Goal: Task Accomplishment & Management: Manage account settings

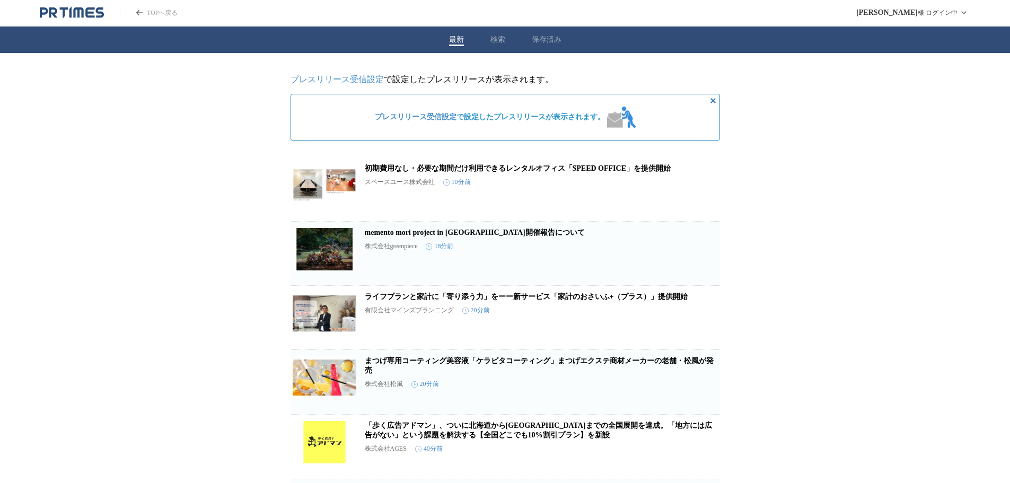
scroll to position [1035, 0]
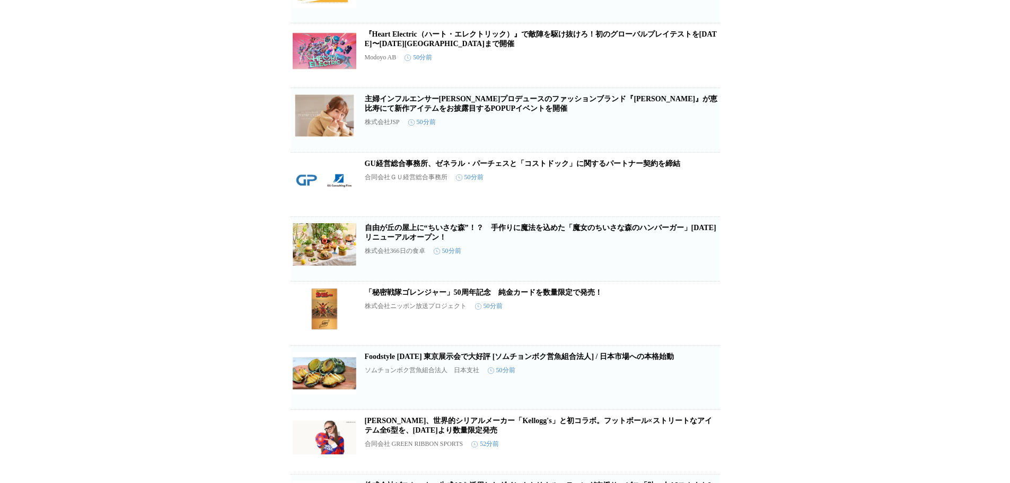
click at [702, 83] on span "この企業を受け取らない" at bounding box center [703, 75] width 34 height 15
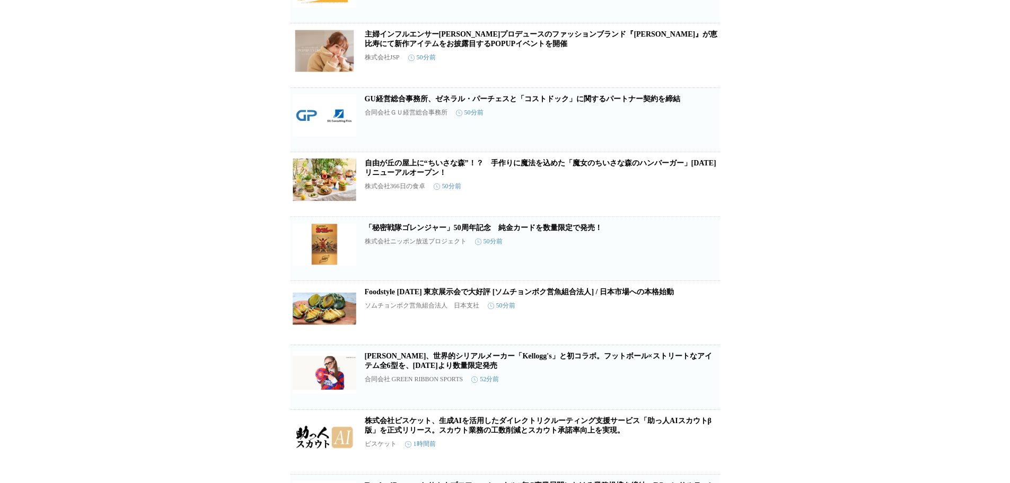
click at [702, 87] on button "この企業を受け取らない" at bounding box center [703, 71] width 34 height 34
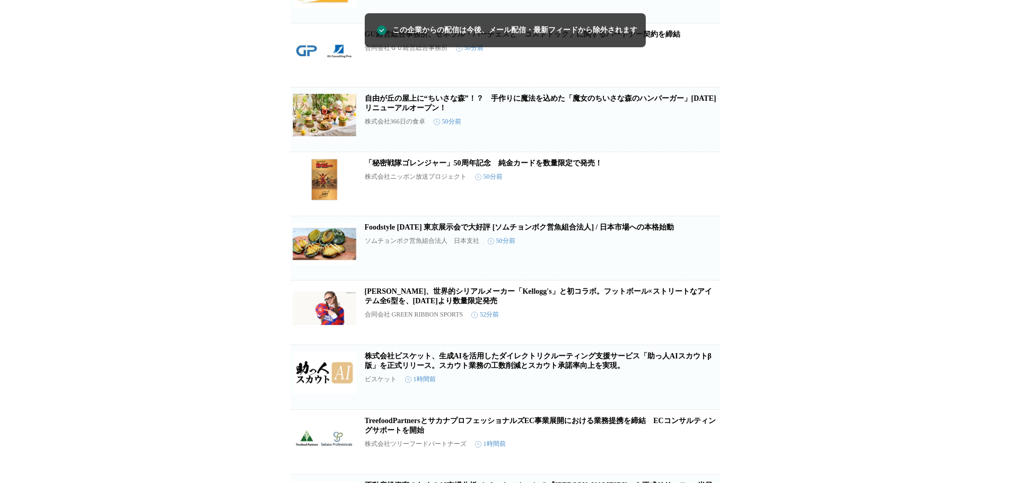
click at [702, 83] on span "この企業を受け取らない" at bounding box center [703, 75] width 34 height 15
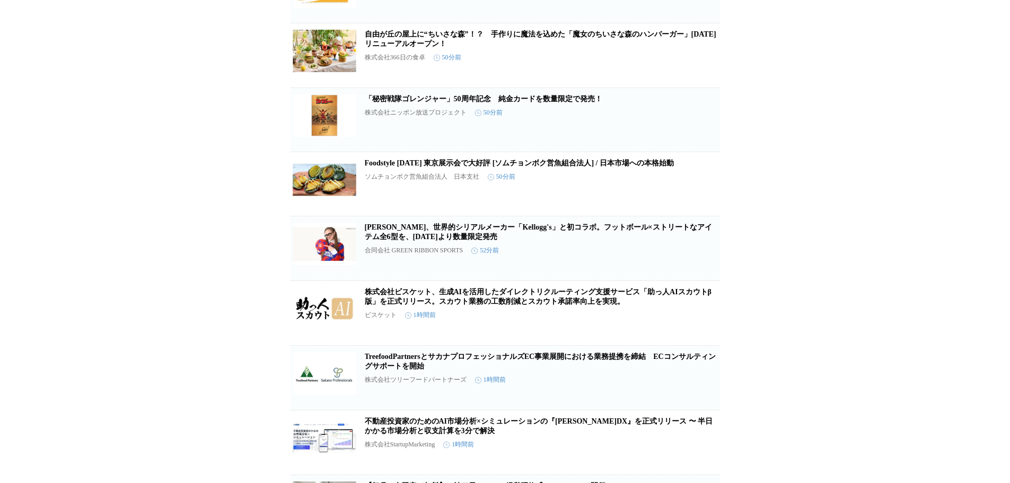
drag, startPoint x: 702, startPoint y: 87, endPoint x: 708, endPoint y: 87, distance: 5.8
click at [702, 65] on icon "button" at bounding box center [702, 60] width 11 height 11
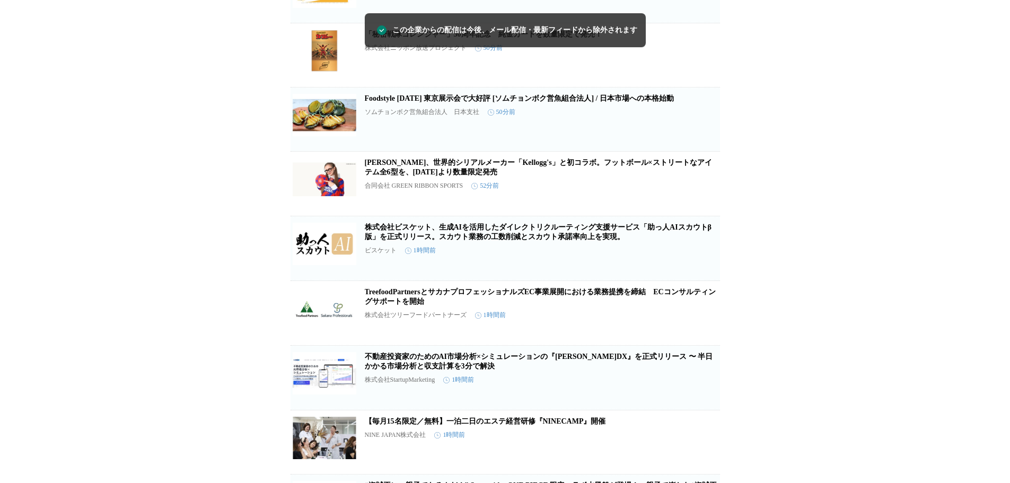
click at [710, 147] on span "この企業を受け取らない" at bounding box center [703, 139] width 34 height 15
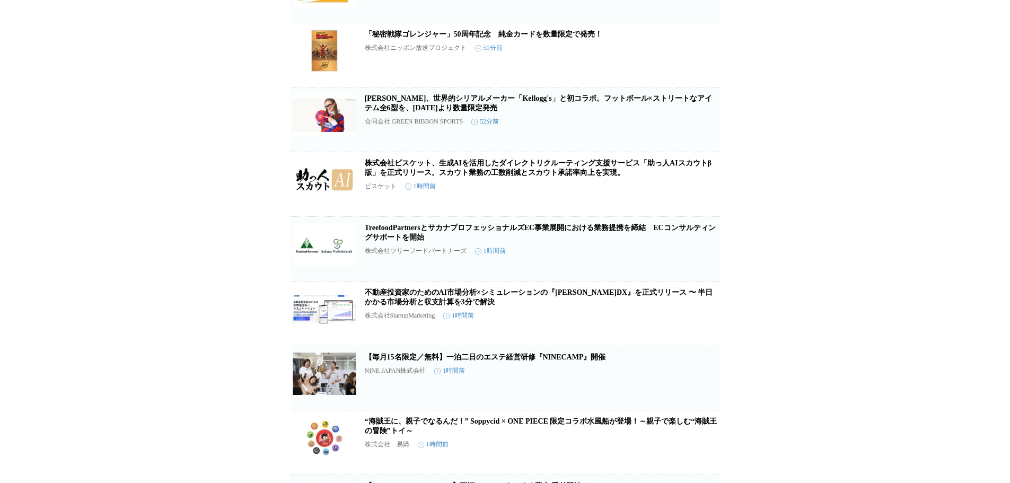
click at [703, 147] on span "この企業を受け取らない" at bounding box center [703, 140] width 34 height 15
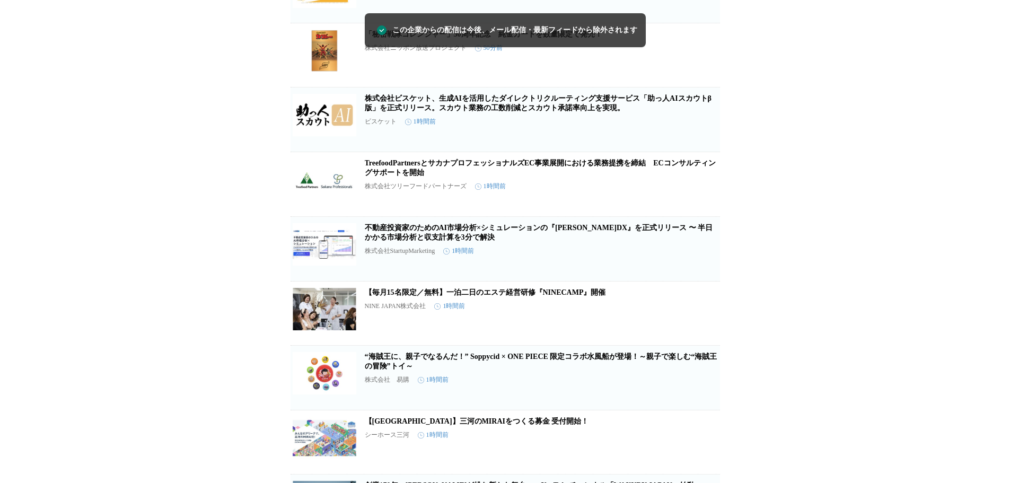
click at [703, 147] on span "この企業を受け取らない" at bounding box center [703, 140] width 34 height 15
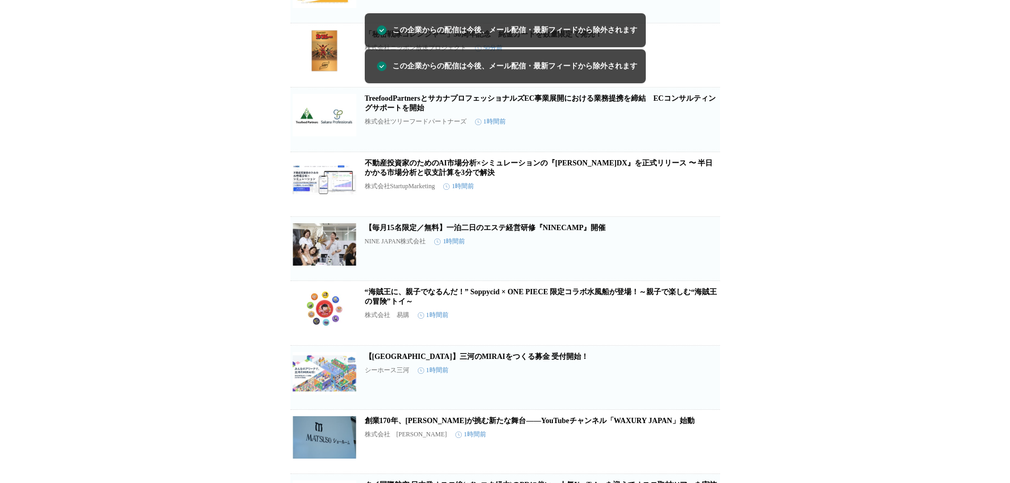
click at [703, 147] on span "この企業を受け取らない" at bounding box center [703, 140] width 34 height 15
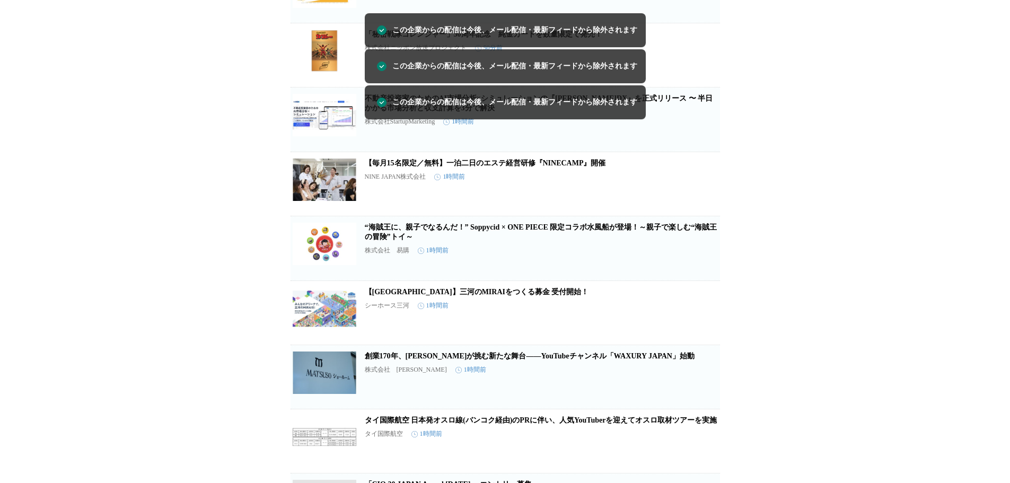
click at [703, 147] on span "この企業を受け取らない" at bounding box center [703, 140] width 34 height 15
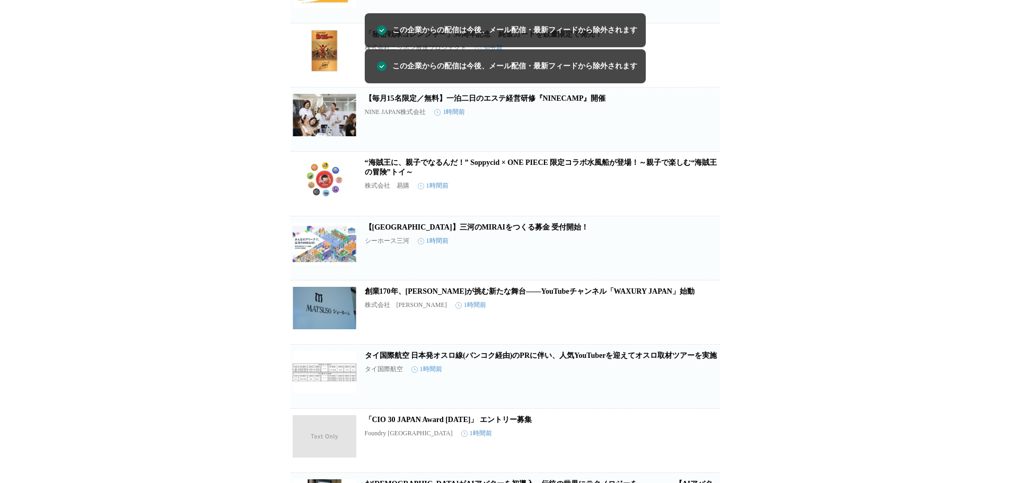
click at [703, 147] on span "この企業を受け取らない" at bounding box center [703, 139] width 34 height 15
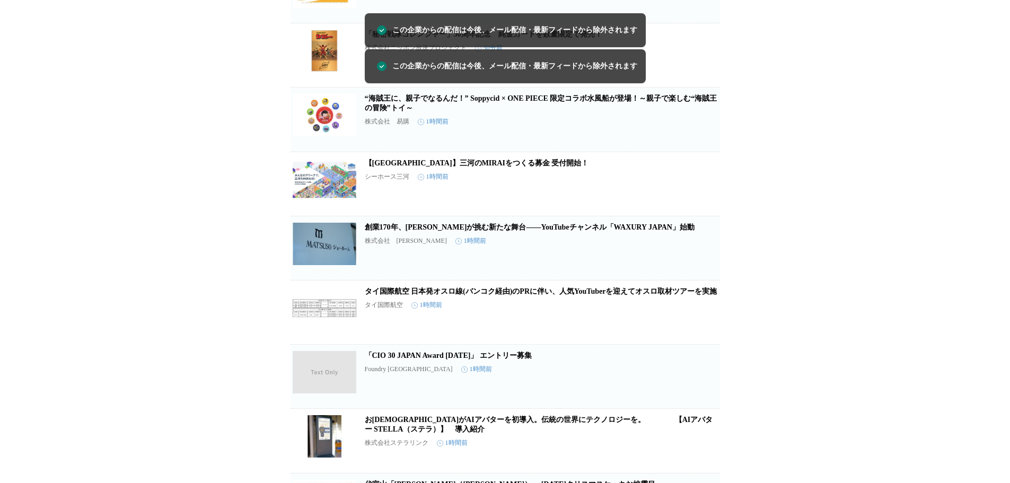
click at [703, 147] on span "この企業を受け取らない" at bounding box center [703, 140] width 34 height 15
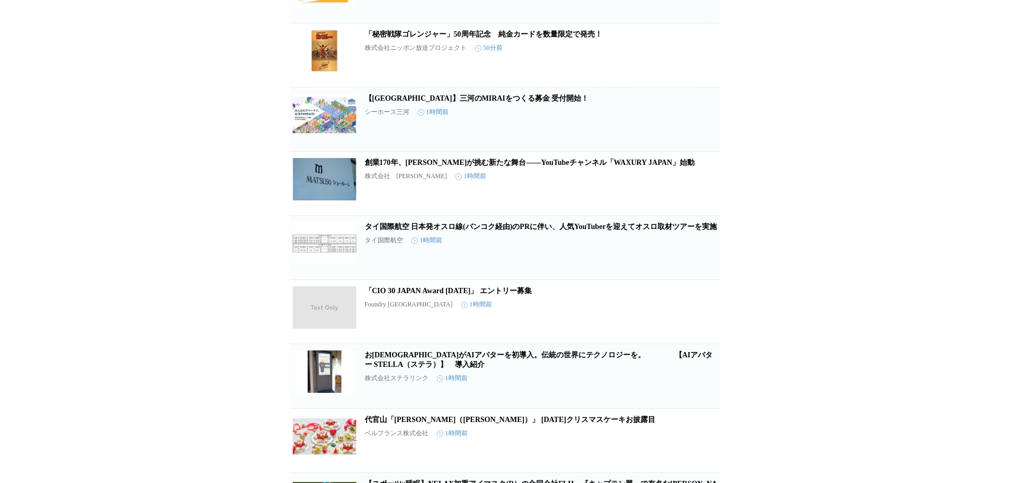
click at [695, 214] on button "この企業を受け取らない" at bounding box center [703, 198] width 34 height 34
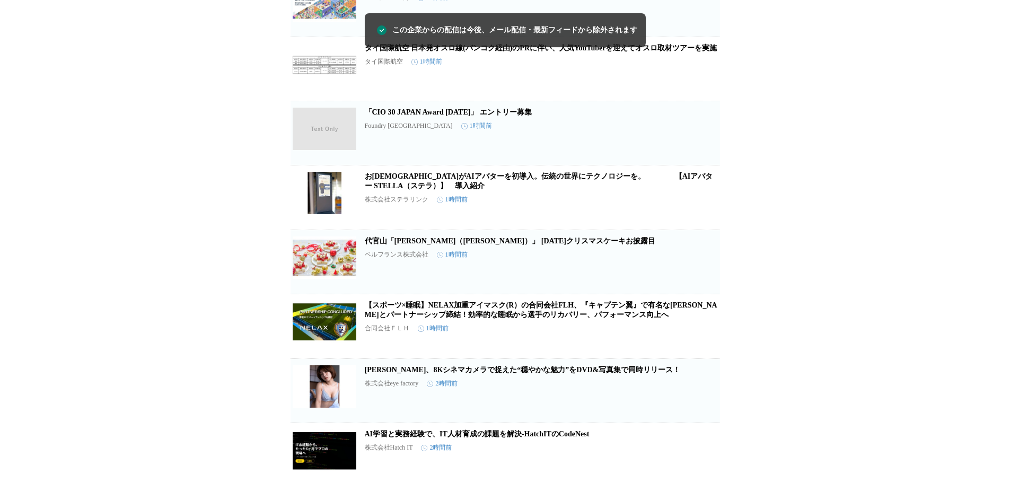
scroll to position [1194, 0]
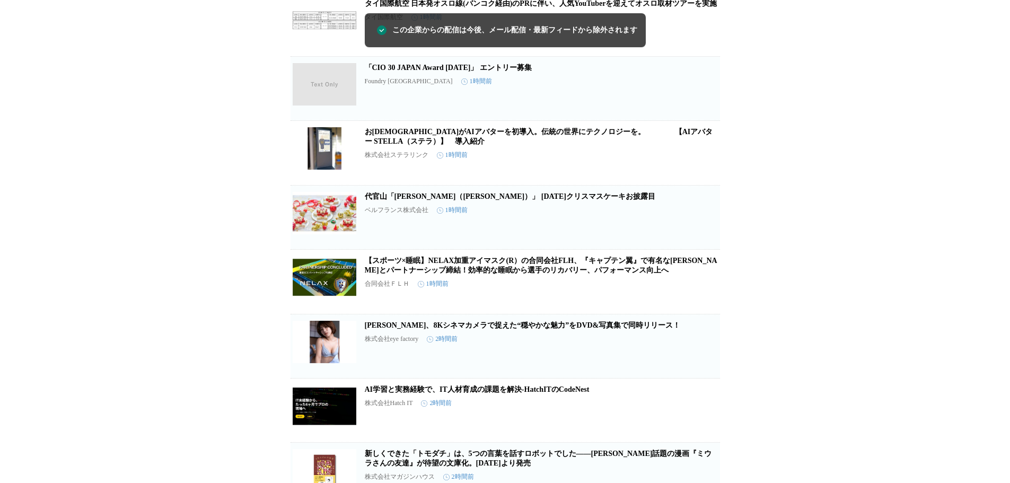
click at [698, 116] on span "この企業を受け取らない" at bounding box center [703, 108] width 34 height 15
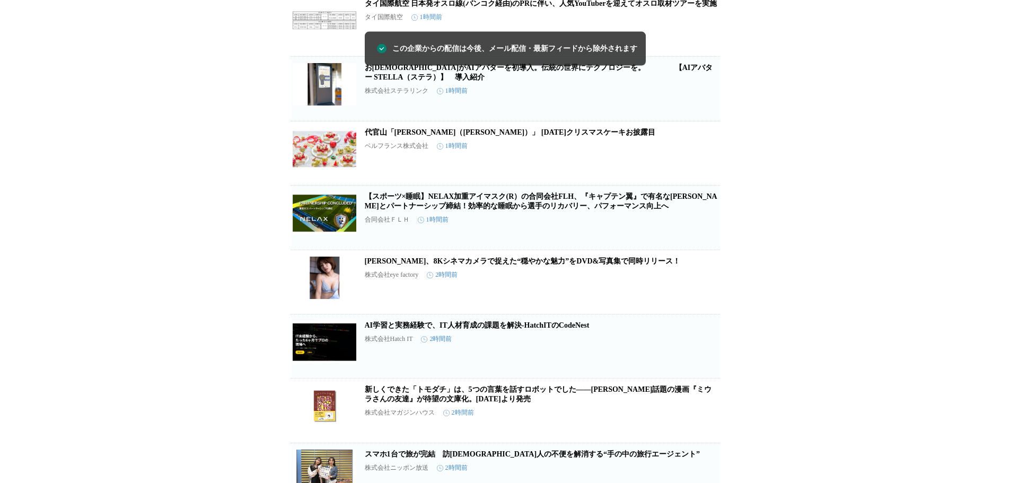
click at [698, 100] on icon "button" at bounding box center [702, 93] width 13 height 13
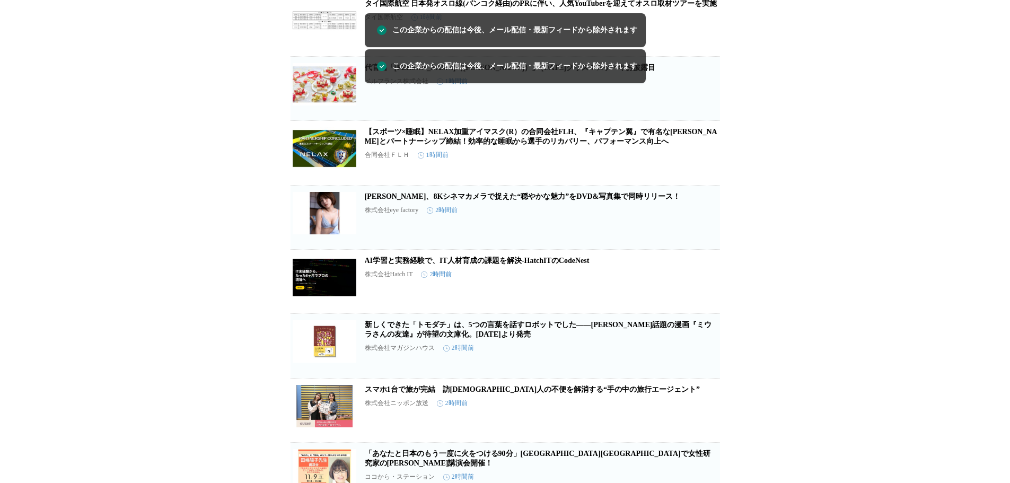
click at [698, 116] on span "この企業を受け取らない" at bounding box center [703, 108] width 34 height 15
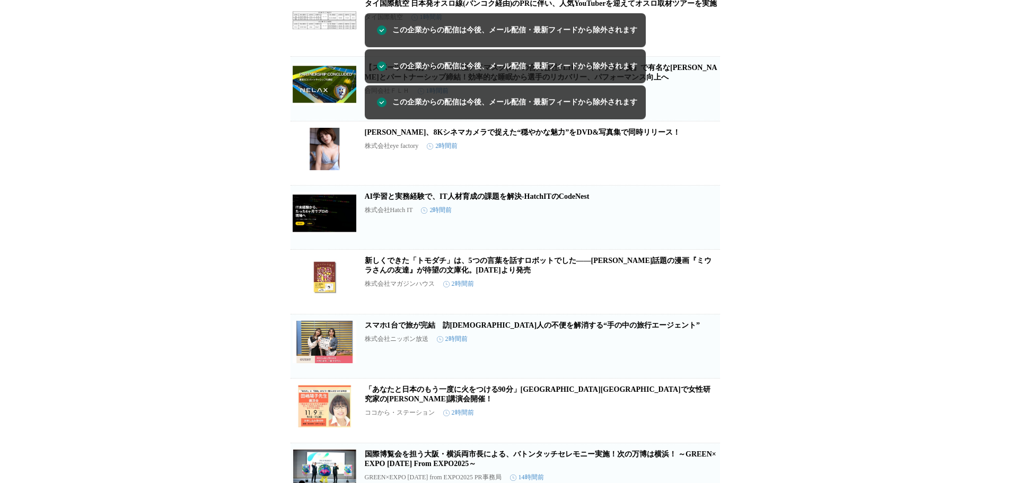
click at [698, 100] on icon "button" at bounding box center [702, 93] width 13 height 13
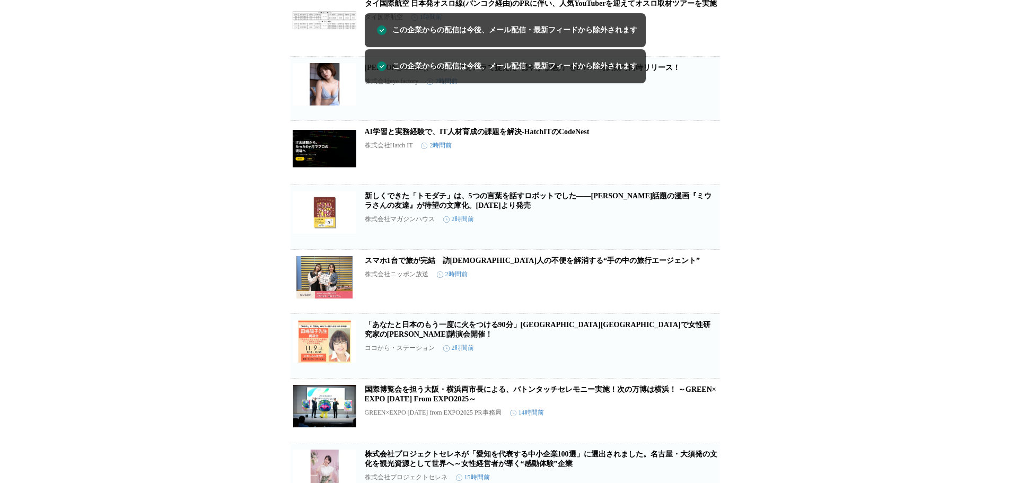
click at [698, 116] on span "この企業を受け取らない" at bounding box center [703, 108] width 34 height 15
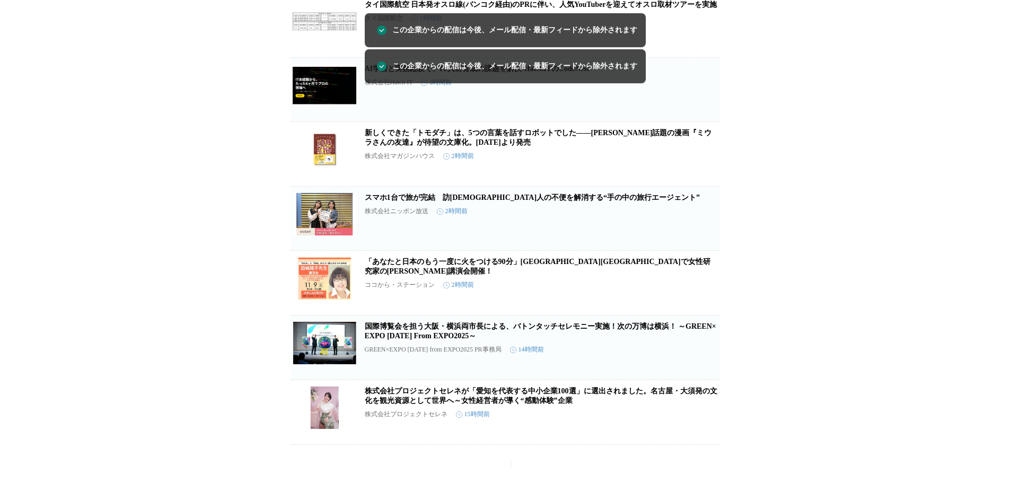
click at [698, 117] on span "この企業を受け取らない" at bounding box center [703, 109] width 34 height 15
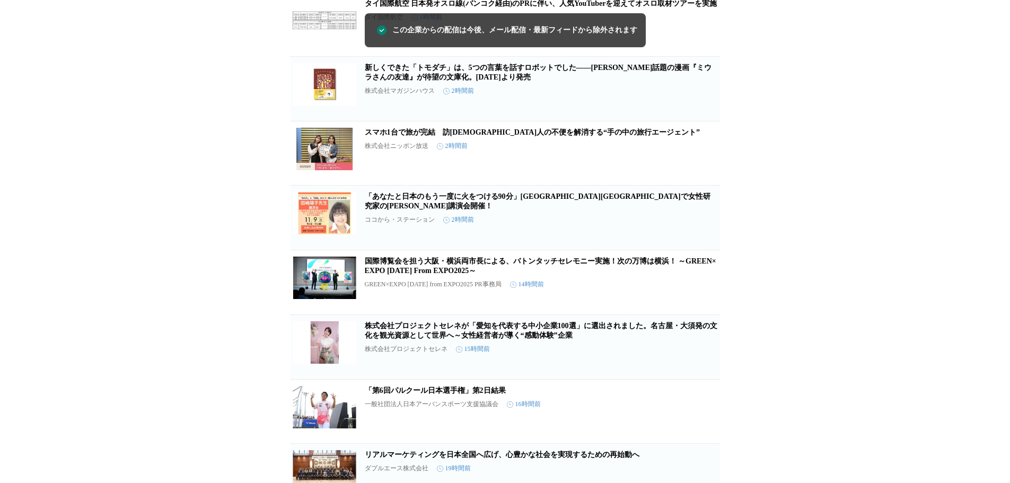
click at [702, 228] on icon "button" at bounding box center [702, 222] width 13 height 13
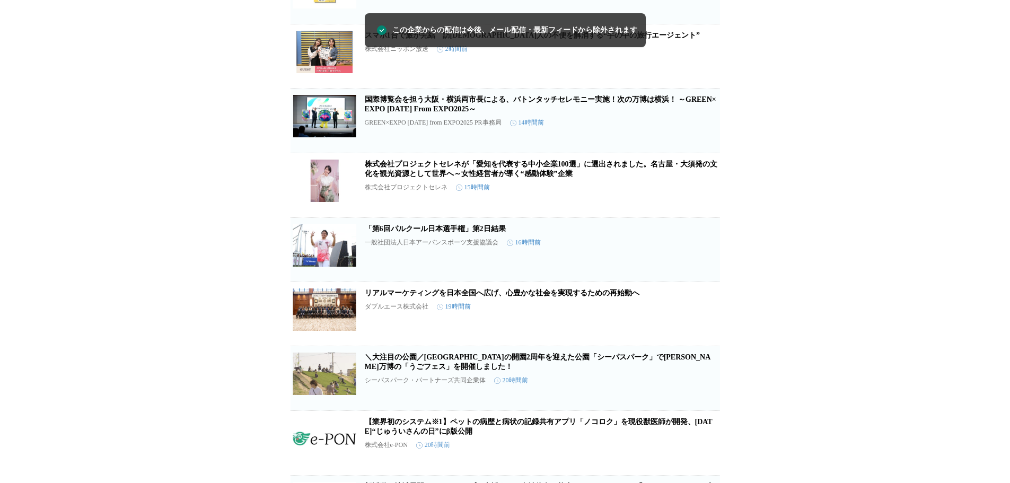
scroll to position [1300, 0]
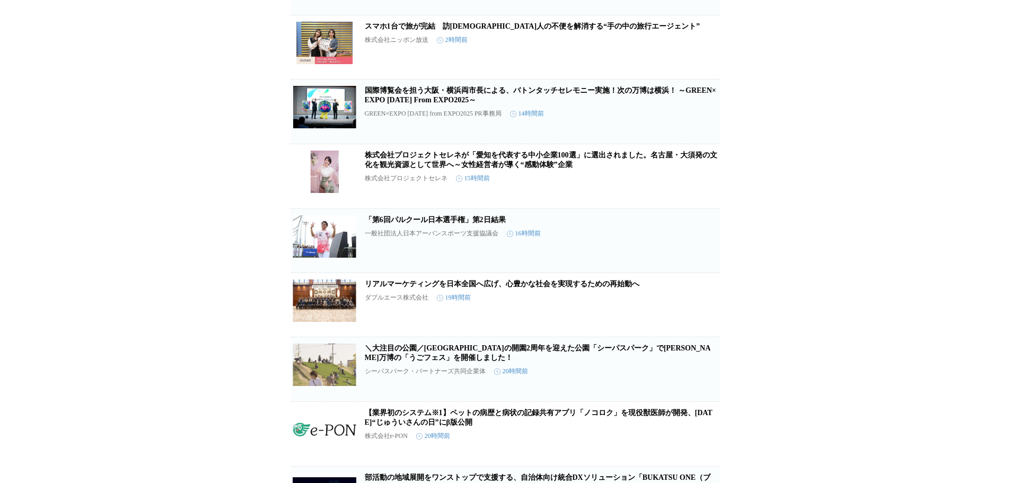
click at [708, 187] on icon "button" at bounding box center [702, 180] width 13 height 13
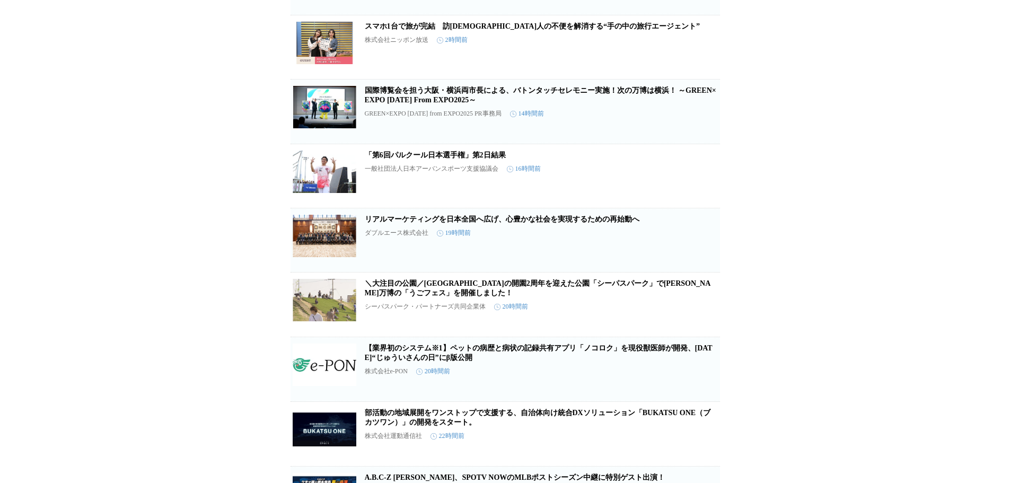
click at [703, 272] on button "この企業を受け取らない" at bounding box center [703, 255] width 34 height 34
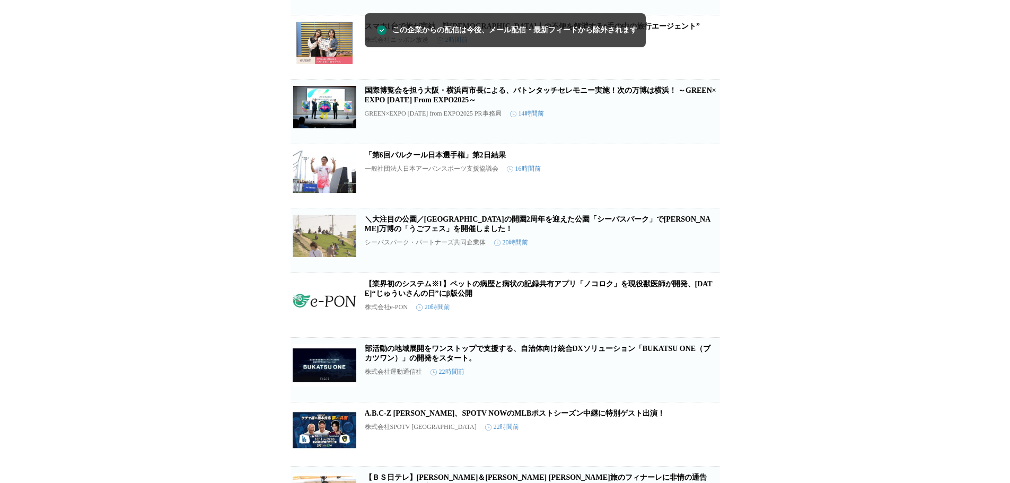
click at [703, 251] on icon "button" at bounding box center [702, 245] width 13 height 13
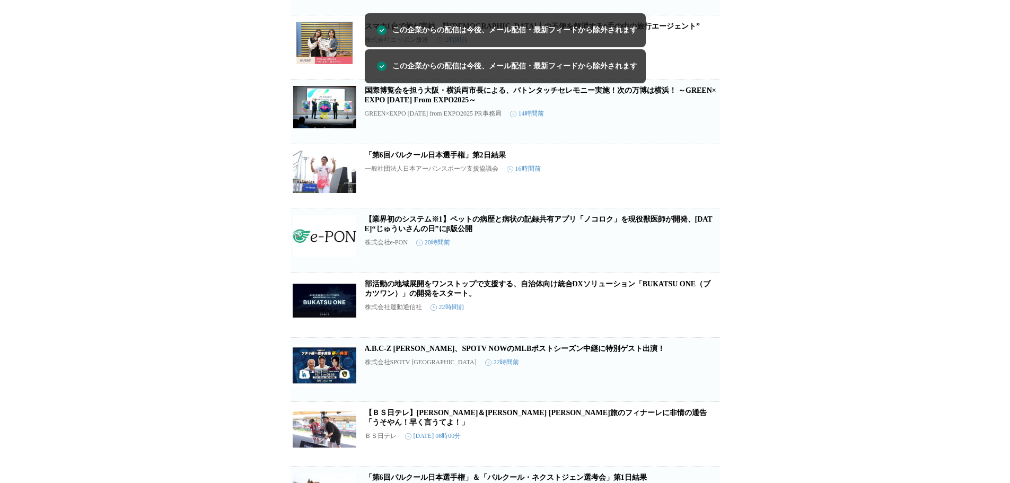
click at [703, 251] on icon "button" at bounding box center [702, 245] width 13 height 13
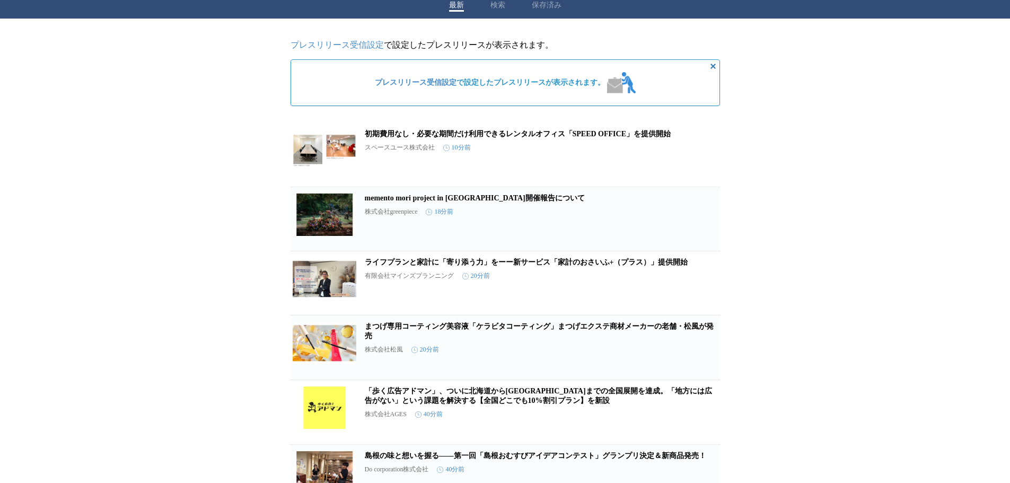
scroll to position [0, 0]
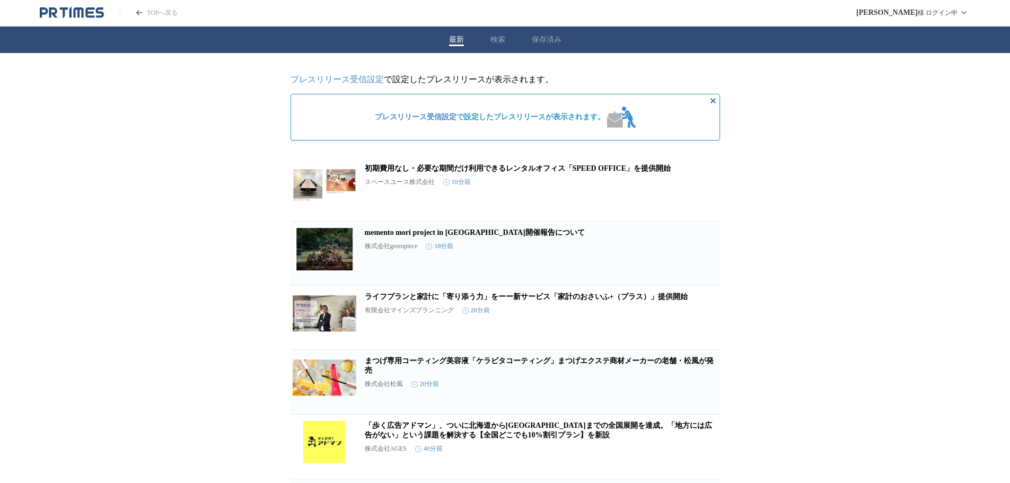
click at [700, 199] on icon "button" at bounding box center [702, 193] width 11 height 11
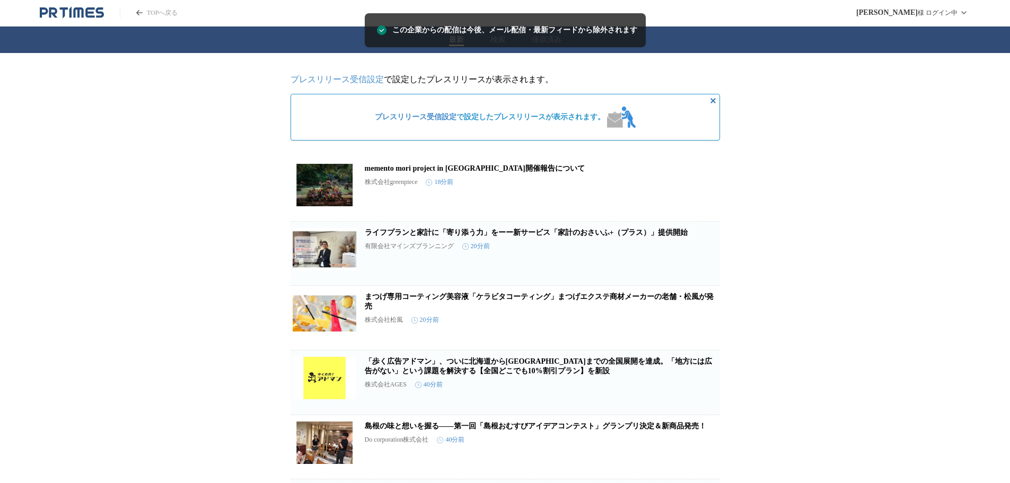
click at [700, 199] on icon "button" at bounding box center [702, 193] width 11 height 11
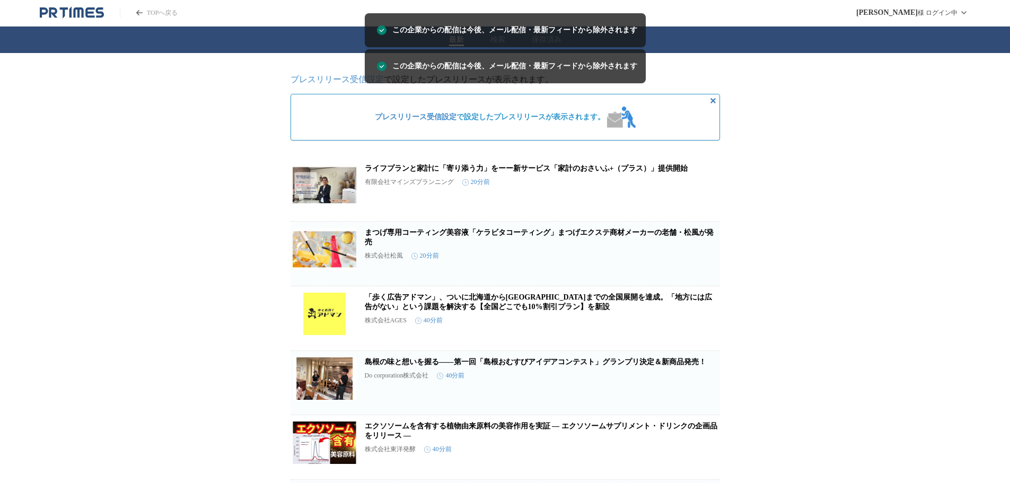
click at [700, 199] on icon "button" at bounding box center [702, 193] width 11 height 11
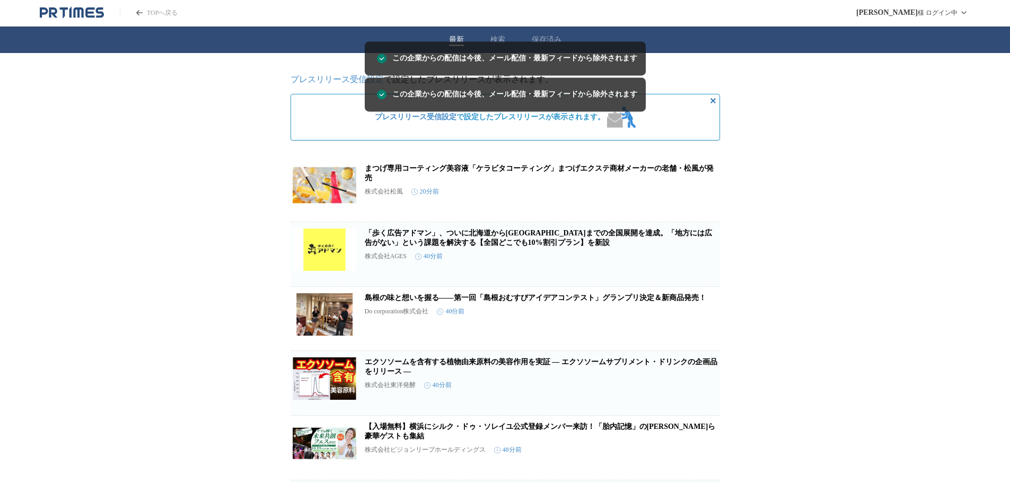
click at [700, 199] on icon "button" at bounding box center [702, 194] width 13 height 13
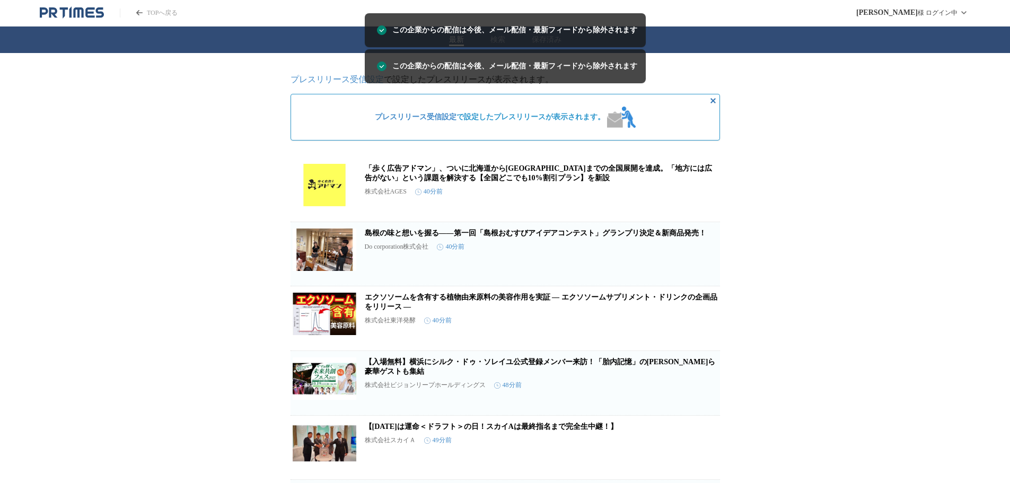
click at [700, 199] on icon "button" at bounding box center [702, 194] width 13 height 13
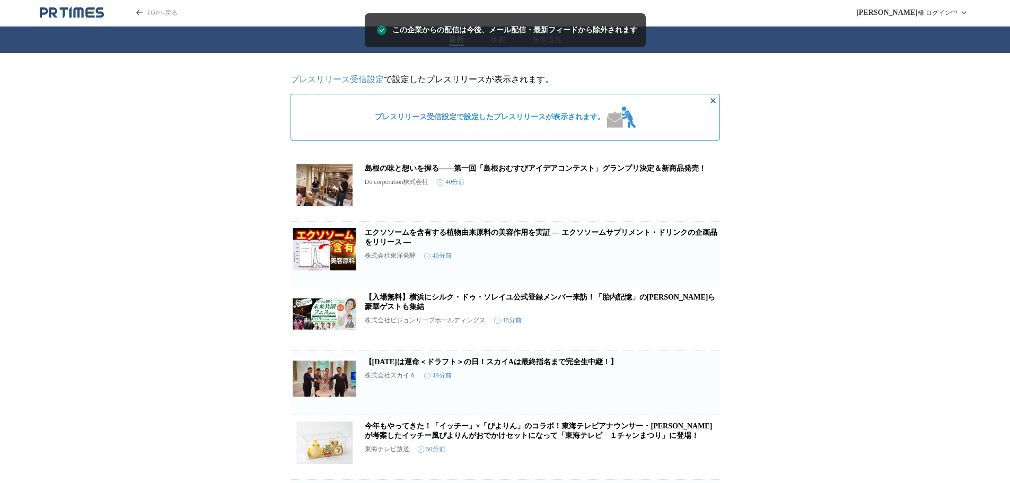
click at [700, 199] on icon "button" at bounding box center [702, 193] width 11 height 11
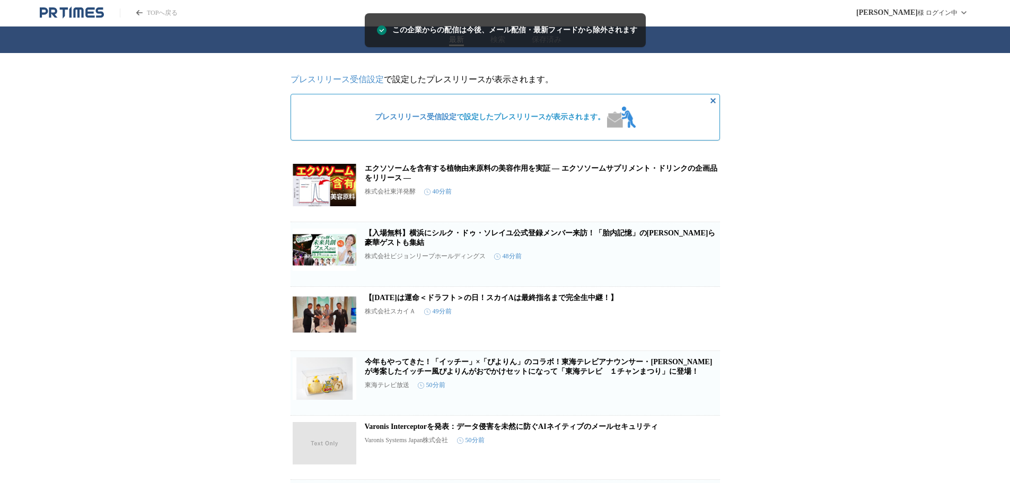
click at [700, 199] on icon "button" at bounding box center [702, 194] width 13 height 13
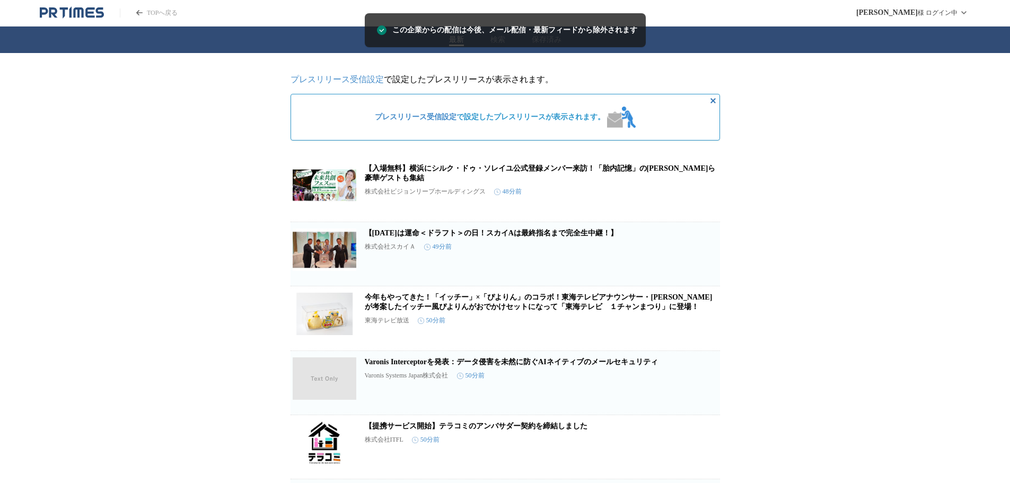
click at [700, 199] on icon "button" at bounding box center [702, 194] width 13 height 13
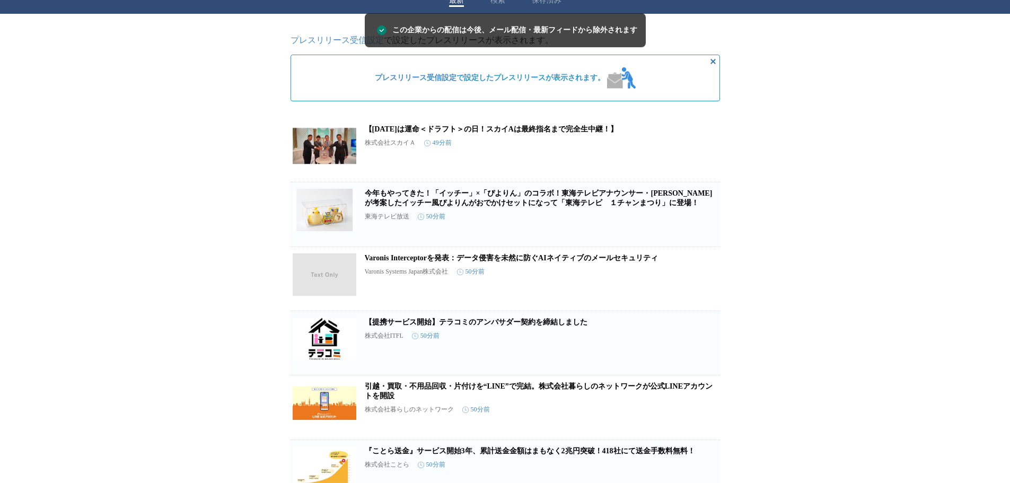
scroll to position [159, 0]
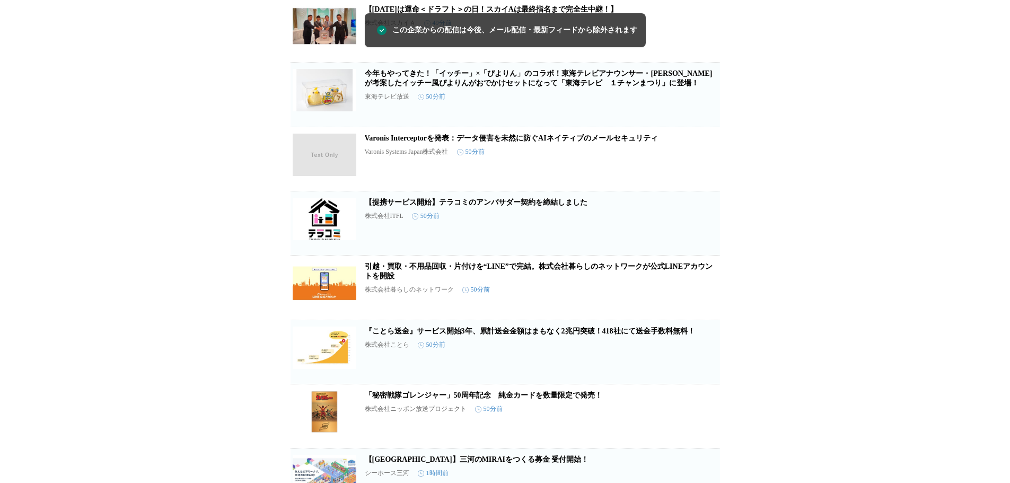
click at [698, 170] on icon "button" at bounding box center [702, 163] width 13 height 13
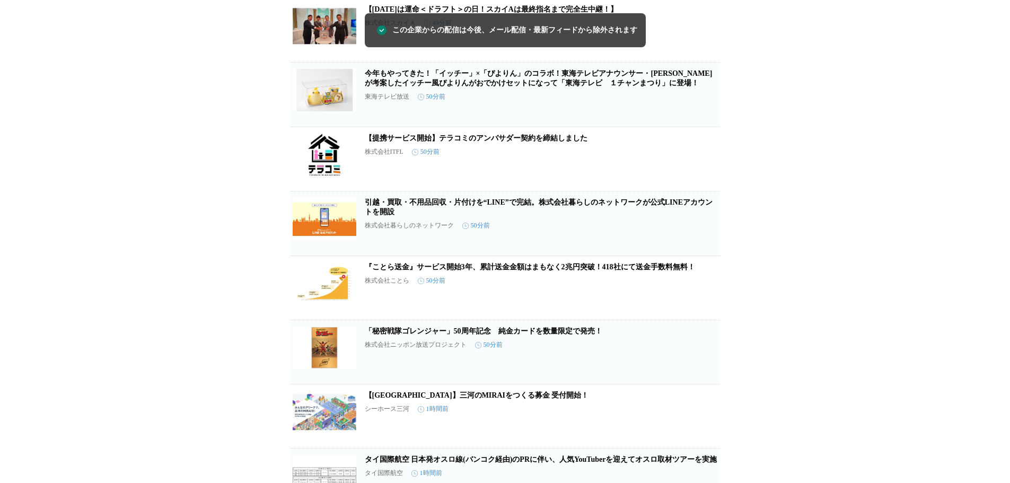
click at [699, 170] on icon "button" at bounding box center [702, 163] width 13 height 13
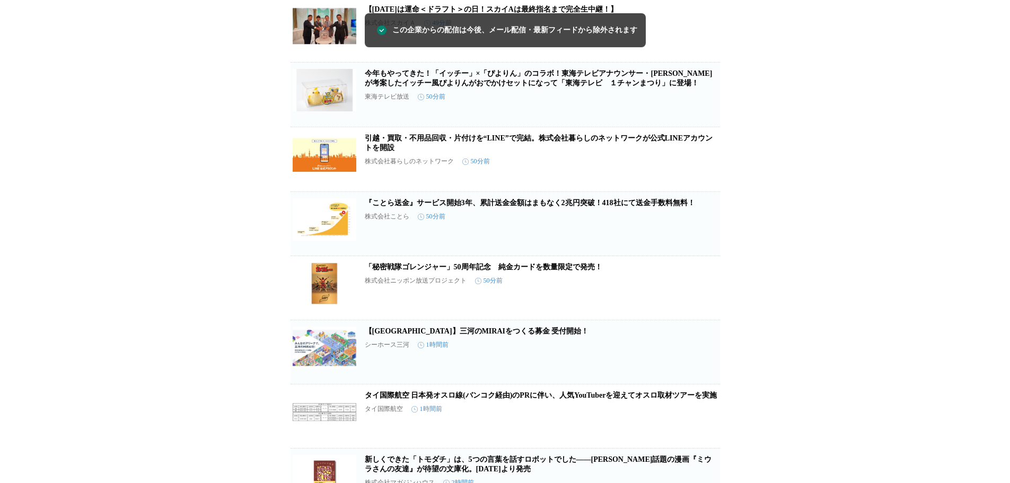
click at [699, 169] on icon "button" at bounding box center [702, 163] width 11 height 11
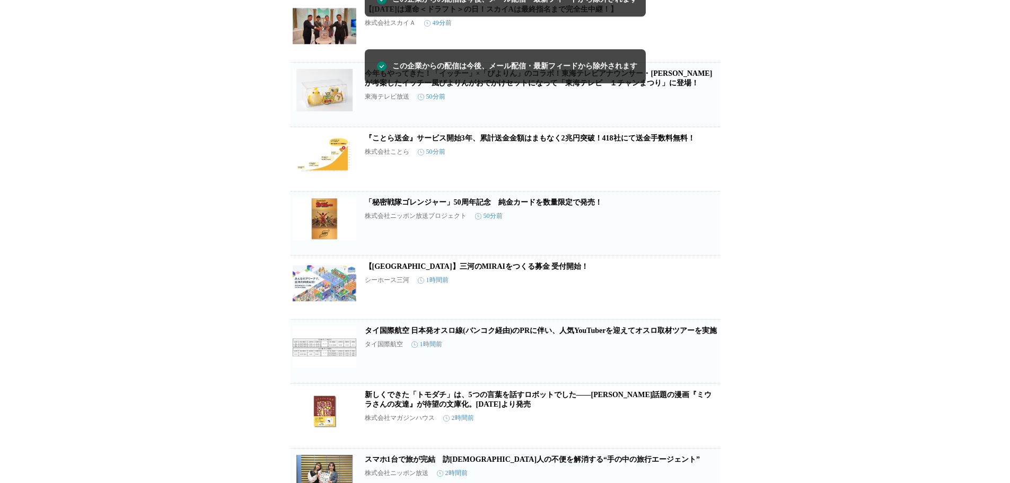
click at [699, 170] on icon "button" at bounding box center [702, 163] width 13 height 13
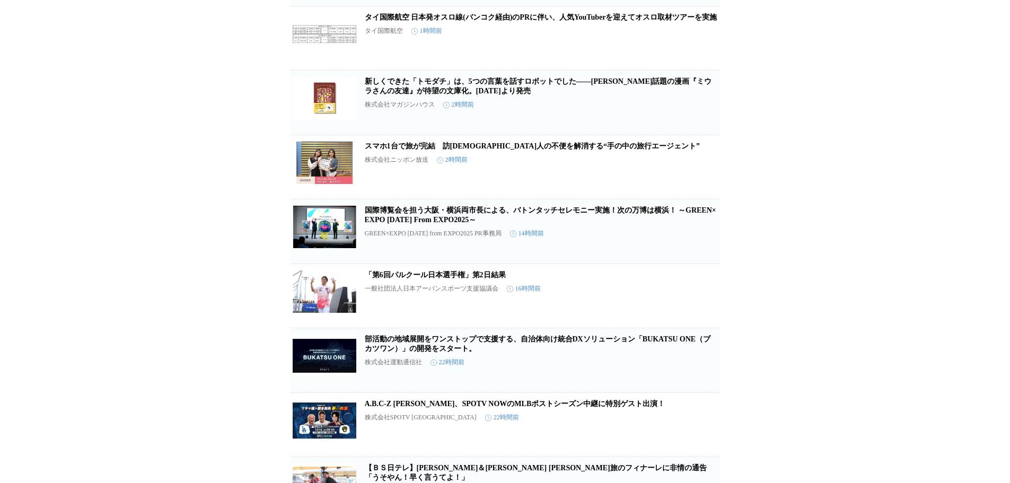
scroll to position [424, 0]
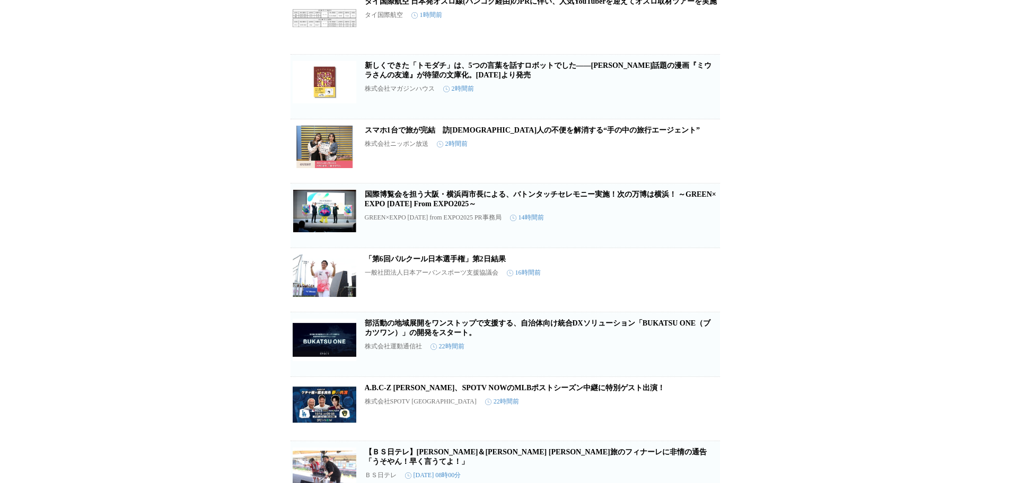
click at [708, 226] on icon "button" at bounding box center [702, 220] width 13 height 13
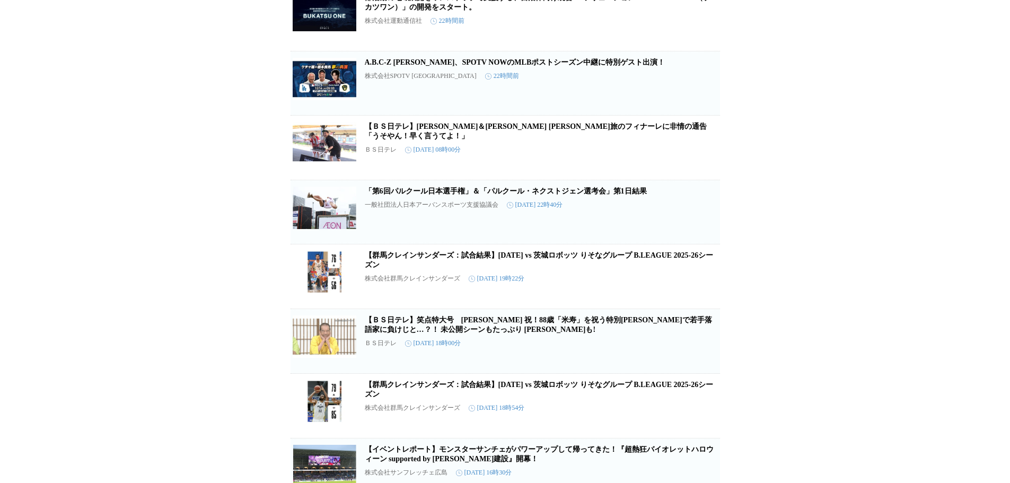
scroll to position [689, 0]
